Goal: Task Accomplishment & Management: Complete application form

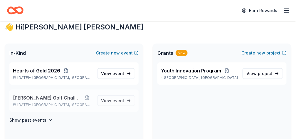
scroll to position [117, 0]
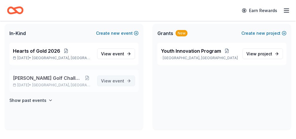
click at [119, 80] on span "event" at bounding box center [118, 80] width 12 height 5
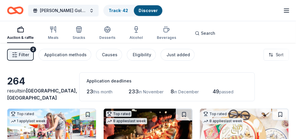
click at [229, 92] on span "passed" at bounding box center [226, 91] width 14 height 5
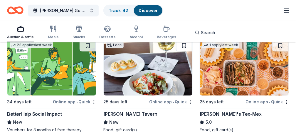
scroll to position [195, 0]
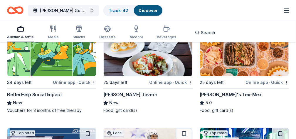
click at [257, 81] on div "Online app • Quick" at bounding box center [266, 82] width 43 height 7
click at [17, 30] on icon "button" at bounding box center [20, 28] width 7 height 7
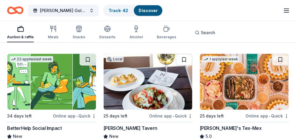
scroll to position [156, 0]
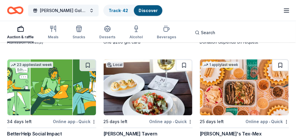
click at [279, 62] on button at bounding box center [280, 65] width 16 height 12
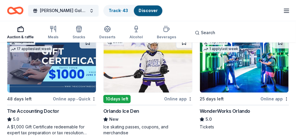
scroll to position [293, 0]
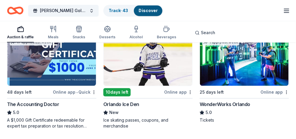
click at [172, 90] on div "Online app" at bounding box center [178, 91] width 28 height 7
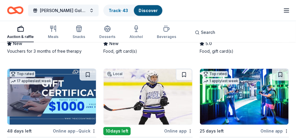
scroll to position [254, 0]
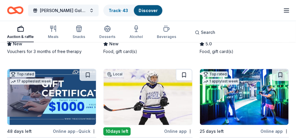
click at [186, 74] on button at bounding box center [184, 75] width 16 height 12
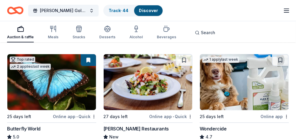
scroll to position [489, 0]
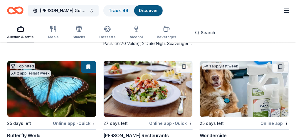
click at [64, 91] on img at bounding box center [51, 89] width 89 height 56
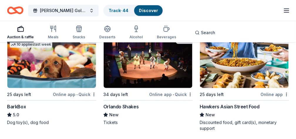
scroll to position [626, 0]
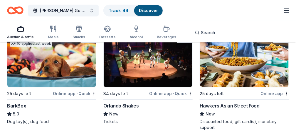
click at [240, 64] on img at bounding box center [244, 59] width 89 height 56
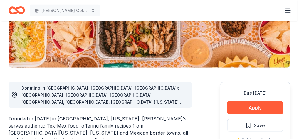
scroll to position [117, 0]
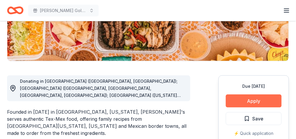
click at [254, 99] on button "Apply" at bounding box center [254, 100] width 56 height 13
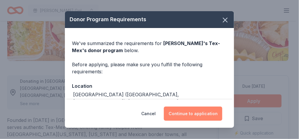
click at [196, 113] on button "Continue to application" at bounding box center [193, 113] width 58 height 14
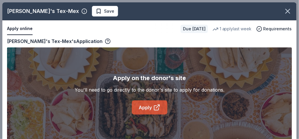
click at [149, 104] on link "Apply" at bounding box center [150, 107] width 36 height 14
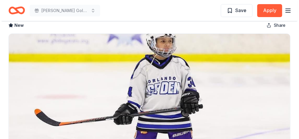
scroll to position [39, 0]
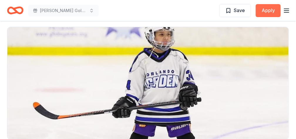
click at [266, 11] on button "Apply" at bounding box center [268, 10] width 25 height 13
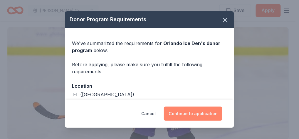
click at [185, 113] on button "Continue to application" at bounding box center [193, 113] width 58 height 14
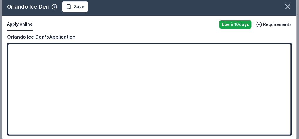
scroll to position [8, 0]
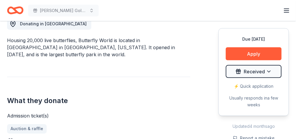
scroll to position [176, 0]
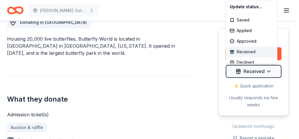
click at [248, 52] on div "Received" at bounding box center [251, 51] width 49 height 11
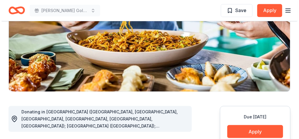
scroll to position [98, 0]
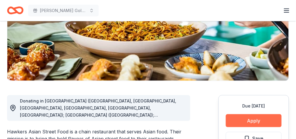
click at [254, 119] on button "Apply" at bounding box center [254, 120] width 56 height 13
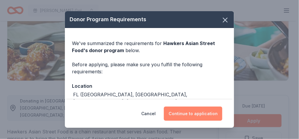
click at [192, 113] on button "Continue to application" at bounding box center [193, 113] width 58 height 14
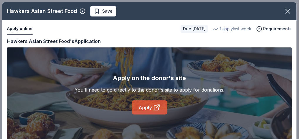
click at [149, 106] on link "Apply" at bounding box center [150, 107] width 36 height 14
